Goal: Find contact information: Find contact information

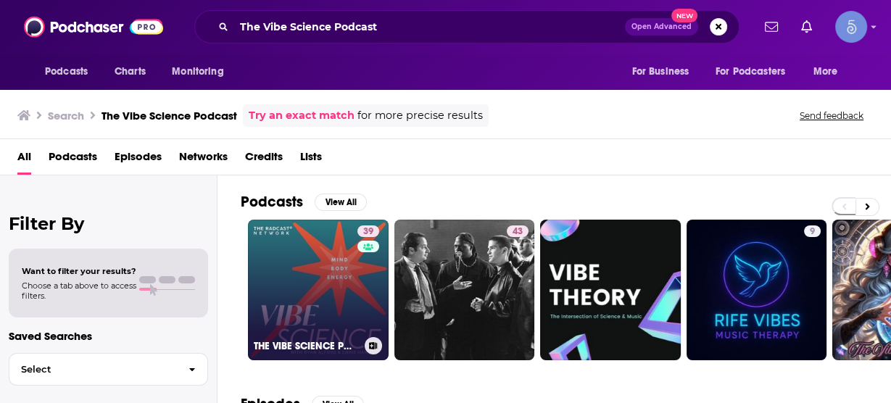
click at [341, 280] on link "39 THE VIBE SCIENCE PODCAST" at bounding box center [318, 290] width 141 height 141
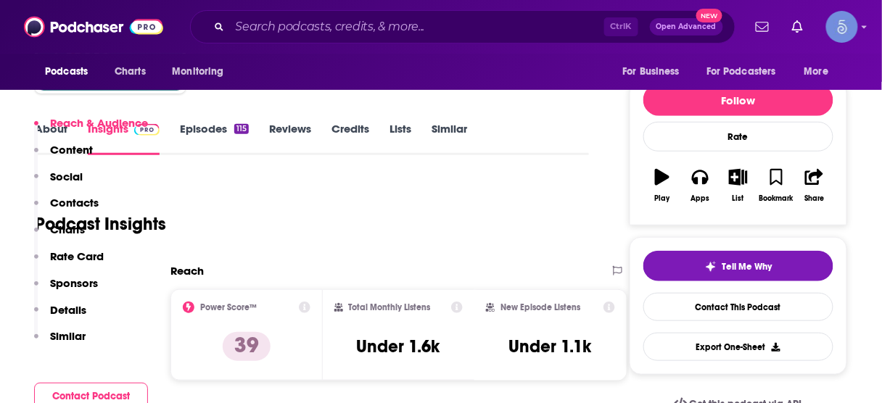
scroll to position [290, 0]
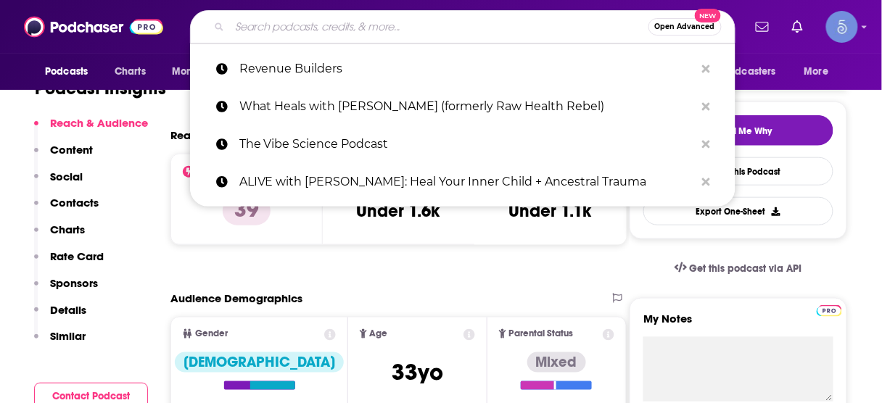
click at [415, 24] on input "Search podcasts, credits, & more..." at bounding box center [439, 26] width 419 height 23
paste input "The End in Mind: Personal Development For Entrepreneurs"
type input "The End in Mind: Personal Development For Entrepreneurs"
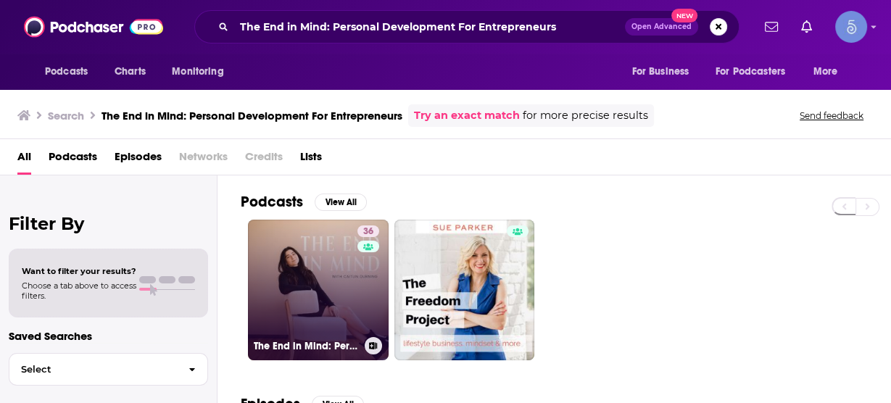
click at [348, 291] on link "36 The End in Mind: Personal Development For Entrepreneurs" at bounding box center [318, 290] width 141 height 141
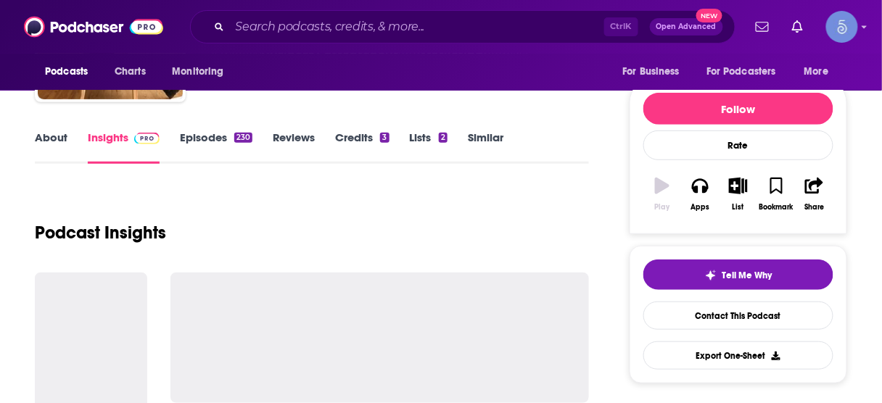
scroll to position [232, 0]
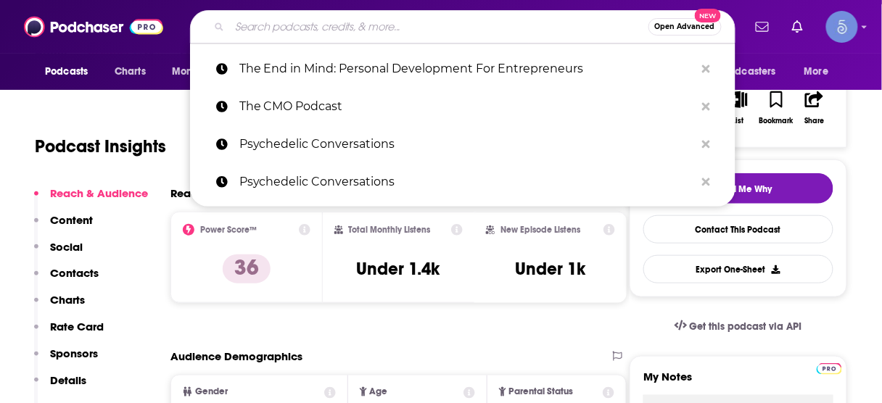
click at [461, 20] on input "Search podcasts, credits, & more..." at bounding box center [439, 26] width 419 height 23
paste input "Stuck In My Mind Podcast"
type input "Stuck In My Mind Podcast"
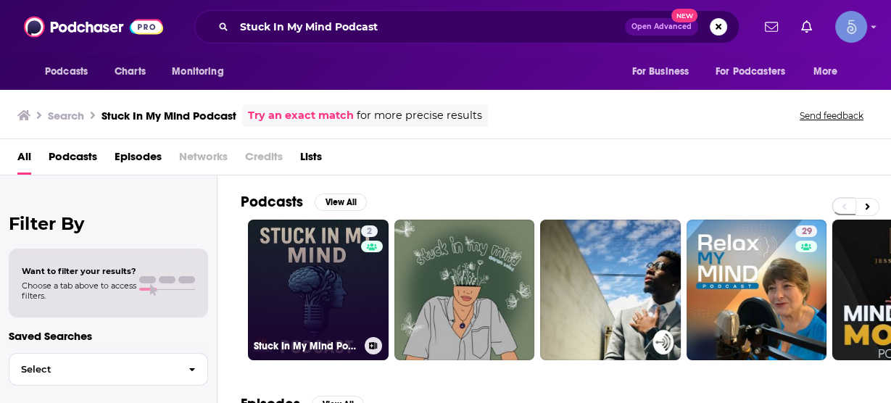
click at [331, 271] on link "2 Stuck In My Mind Podcast" at bounding box center [318, 290] width 141 height 141
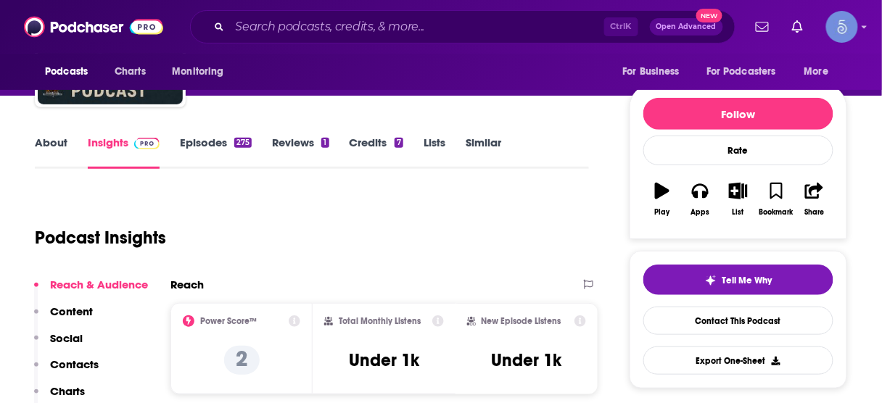
scroll to position [174, 0]
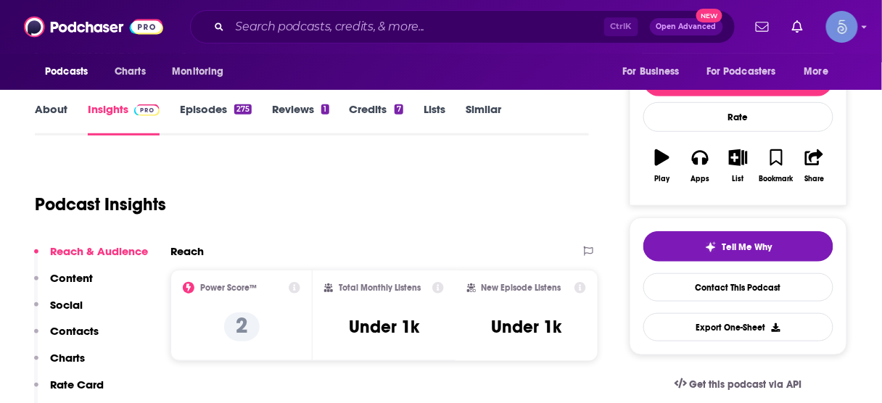
click at [102, 326] on div "Reach & Audience Content Social Contacts Charts Rate Card Sponsors Details Simi…" at bounding box center [91, 364] width 114 height 240
click at [87, 328] on p "Contacts" at bounding box center [74, 331] width 49 height 14
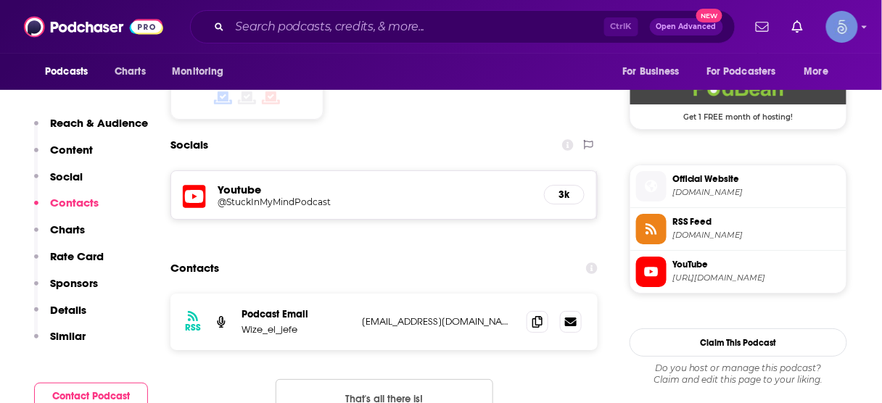
scroll to position [1200, 0]
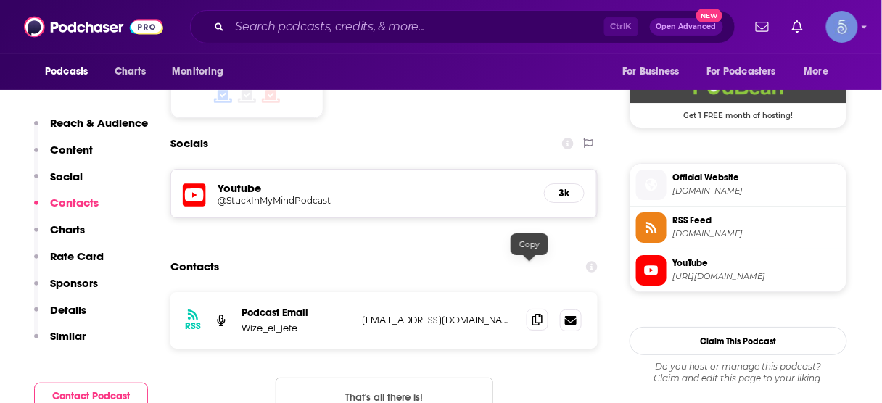
click at [532, 314] on icon at bounding box center [537, 320] width 10 height 12
